Goal: Task Accomplishment & Management: Complete application form

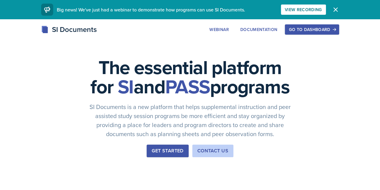
click at [335, 29] on div "Go to Dashboard" at bounding box center [312, 29] width 46 height 5
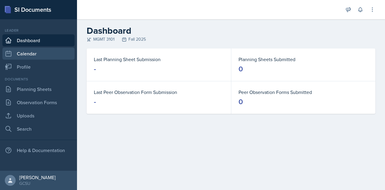
click at [42, 51] on link "Calendar" at bounding box center [38, 53] width 72 height 12
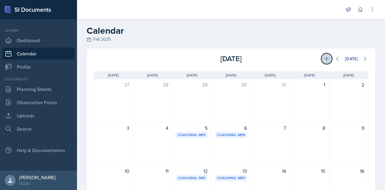
click at [323, 58] on icon at bounding box center [326, 59] width 6 height 6
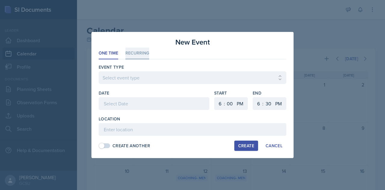
click at [137, 51] on li "Recurring" at bounding box center [137, 53] width 24 height 12
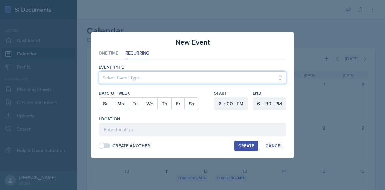
click at [130, 74] on select "Select Event Type Leader Training New Calendar Event SI Session" at bounding box center [192, 77] width 187 height 13
select select "700c1d41-4793-48d3-8616-e09499dfb71d"
click at [99, 72] on select "Select Event Type Leader Training New Calendar Event SI Session" at bounding box center [192, 77] width 187 height 13
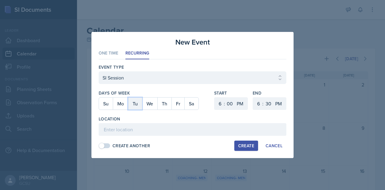
click at [137, 104] on button "Tu" at bounding box center [135, 103] width 14 height 12
click at [162, 104] on button "Th" at bounding box center [164, 103] width 14 height 12
click at [232, 103] on select "00 05 10 15 20 25 30 35 40 45 50 55" at bounding box center [230, 103] width 10 height 13
select select "5"
click at [225, 97] on select "00 05 10 15 20 25 30 35 40 45 50 55" at bounding box center [230, 103] width 10 height 13
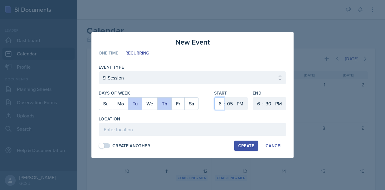
click at [218, 104] on select "1 2 3 4 5 6 7 8 9 10 11 12" at bounding box center [219, 103] width 10 height 13
select select "5"
click at [214, 97] on select "1 2 3 4 5 6 7 8 9 10 11 12" at bounding box center [219, 103] width 10 height 13
click at [230, 104] on select "00 05 10 15 20 25 30 35 40 45 50 55" at bounding box center [230, 103] width 10 height 13
select select "0"
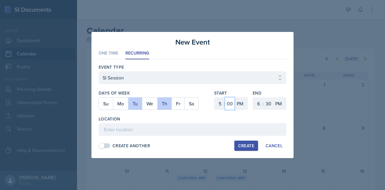
click at [225, 97] on select "00 05 10 15 20 25 30 35 40 45 50 55" at bounding box center [230, 103] width 10 height 13
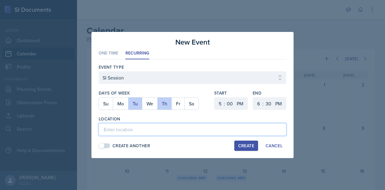
click at [139, 130] on input at bounding box center [192, 129] width 187 height 13
type input "ATK 108"
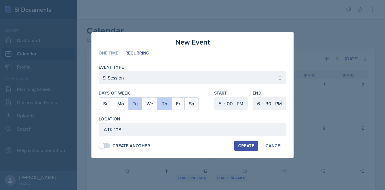
click at [244, 144] on div "Create" at bounding box center [246, 145] width 16 height 5
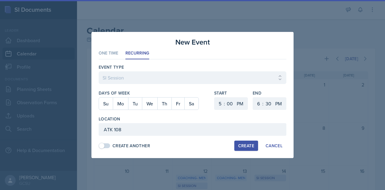
select select
select select "6"
